Goal: Transaction & Acquisition: Obtain resource

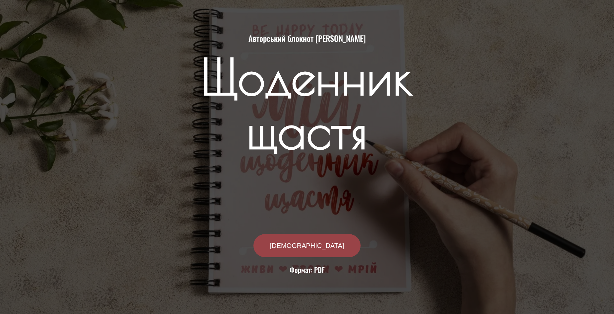
click at [321, 235] on e-page-transition at bounding box center [307, 157] width 614 height 314
click at [297, 244] on span "[DEMOGRAPHIC_DATA]" at bounding box center [307, 245] width 74 height 7
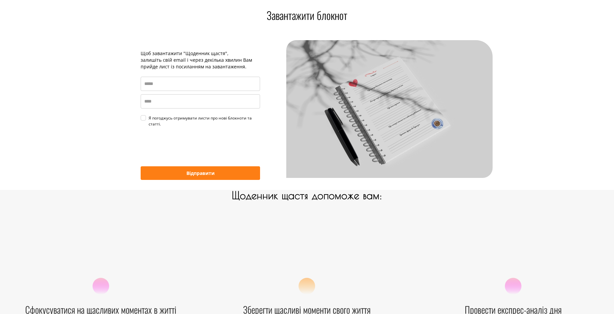
scroll to position [477, 0]
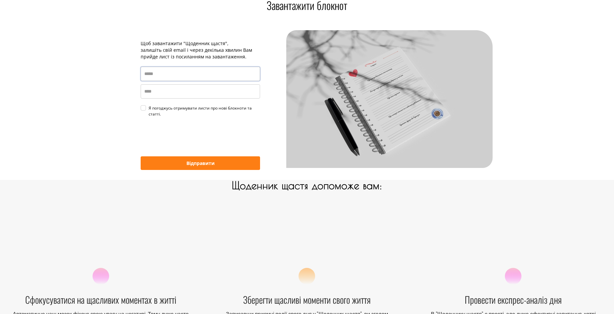
click at [174, 77] on input "email" at bounding box center [200, 74] width 119 height 14
type input "**********"
click at [149, 107] on div "Я погоджусь отримувати листи про нові блокноти та статті." at bounding box center [205, 111] width 112 height 12
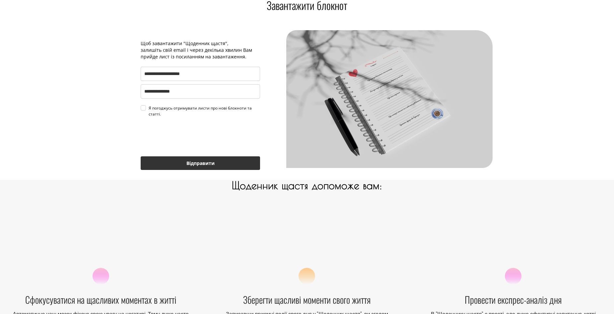
click at [206, 164] on button "Відправити" at bounding box center [200, 163] width 119 height 14
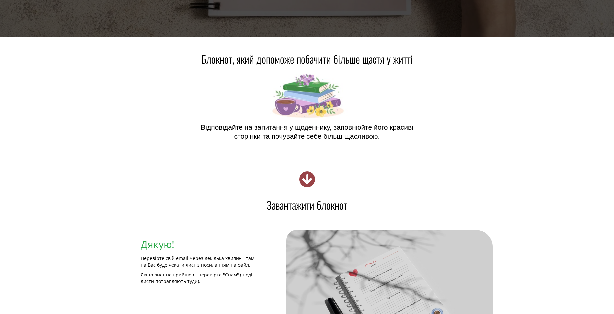
scroll to position [277, 0]
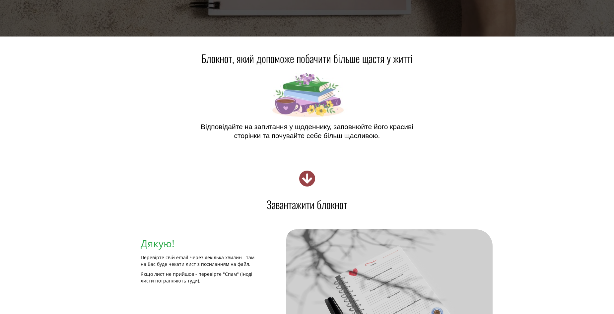
click at [305, 174] on icon at bounding box center [307, 178] width 17 height 17
click at [306, 205] on h4 "Завантажити блокнот" at bounding box center [307, 204] width 372 height 11
click at [153, 249] on h4 "Дякую!" at bounding box center [200, 243] width 119 height 15
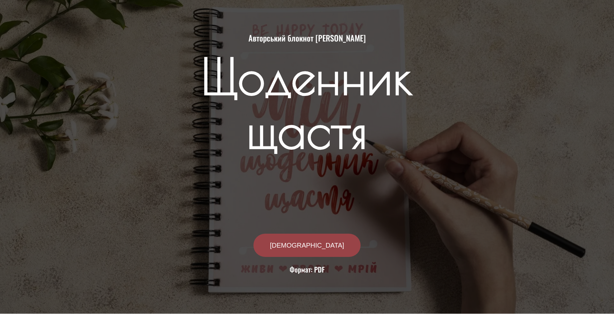
scroll to position [0, 0]
